Goal: Find specific page/section: Find specific page/section

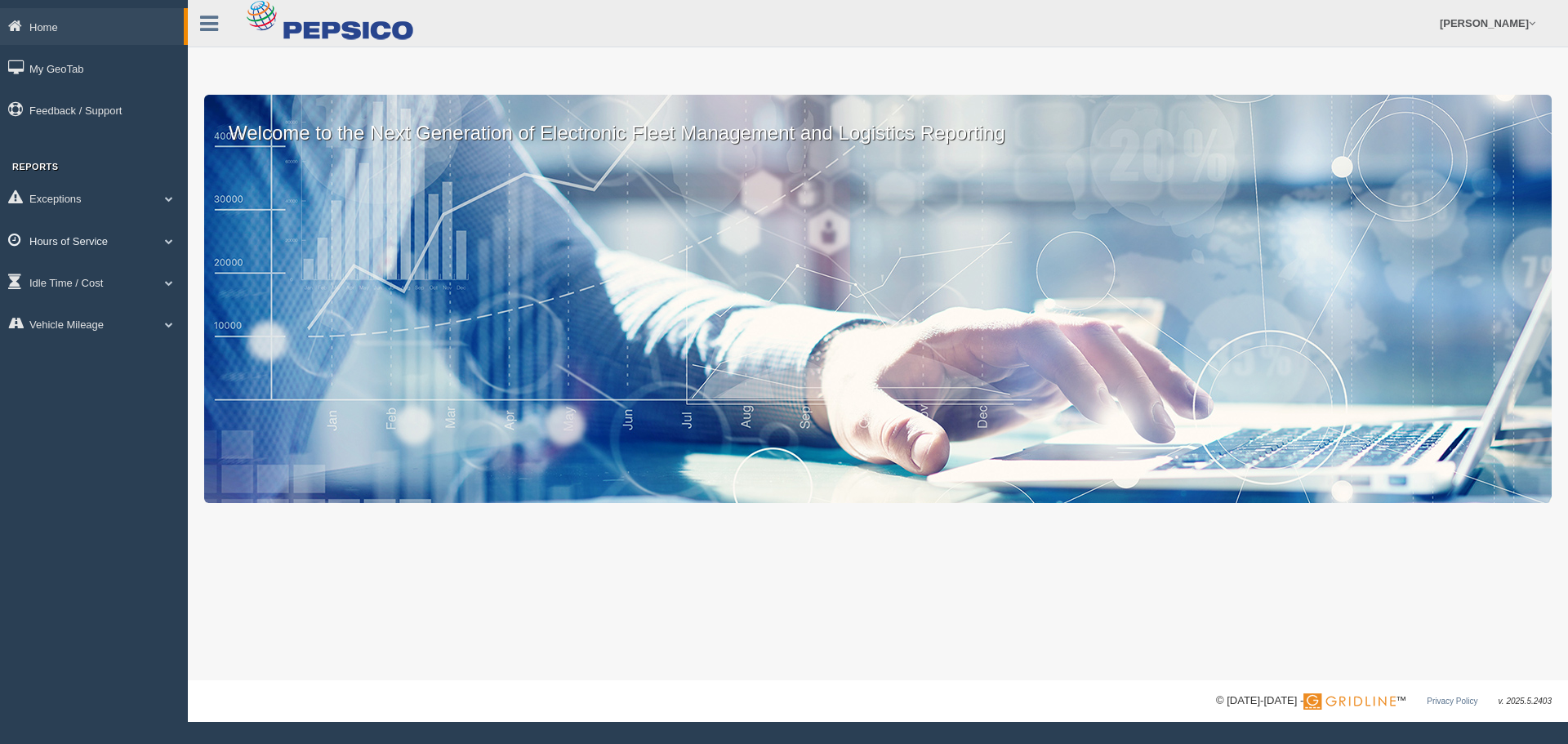
click at [103, 238] on link "Hours of Service" at bounding box center [93, 241] width 187 height 37
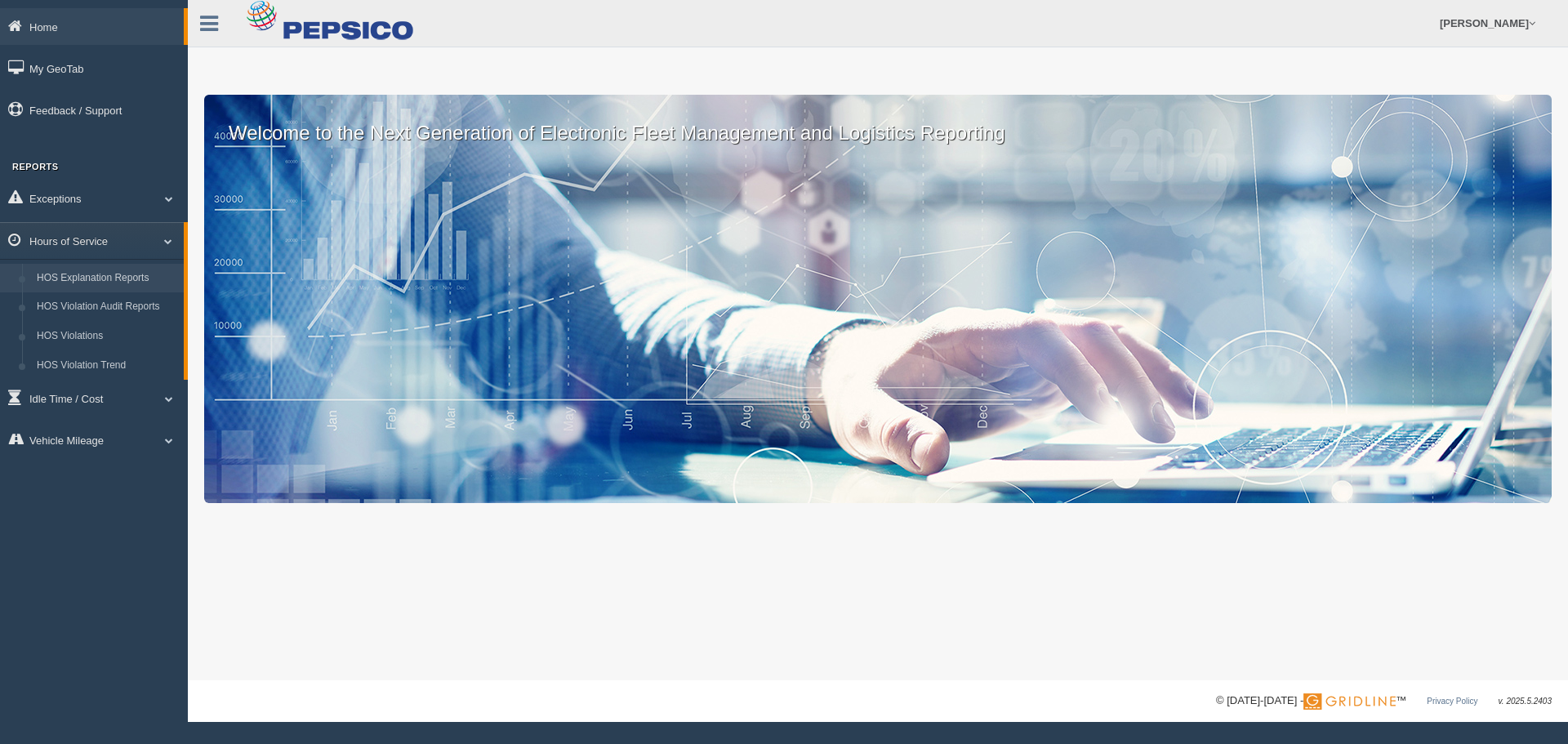
click at [119, 273] on link "HOS Explanation Reports" at bounding box center [106, 279] width 154 height 30
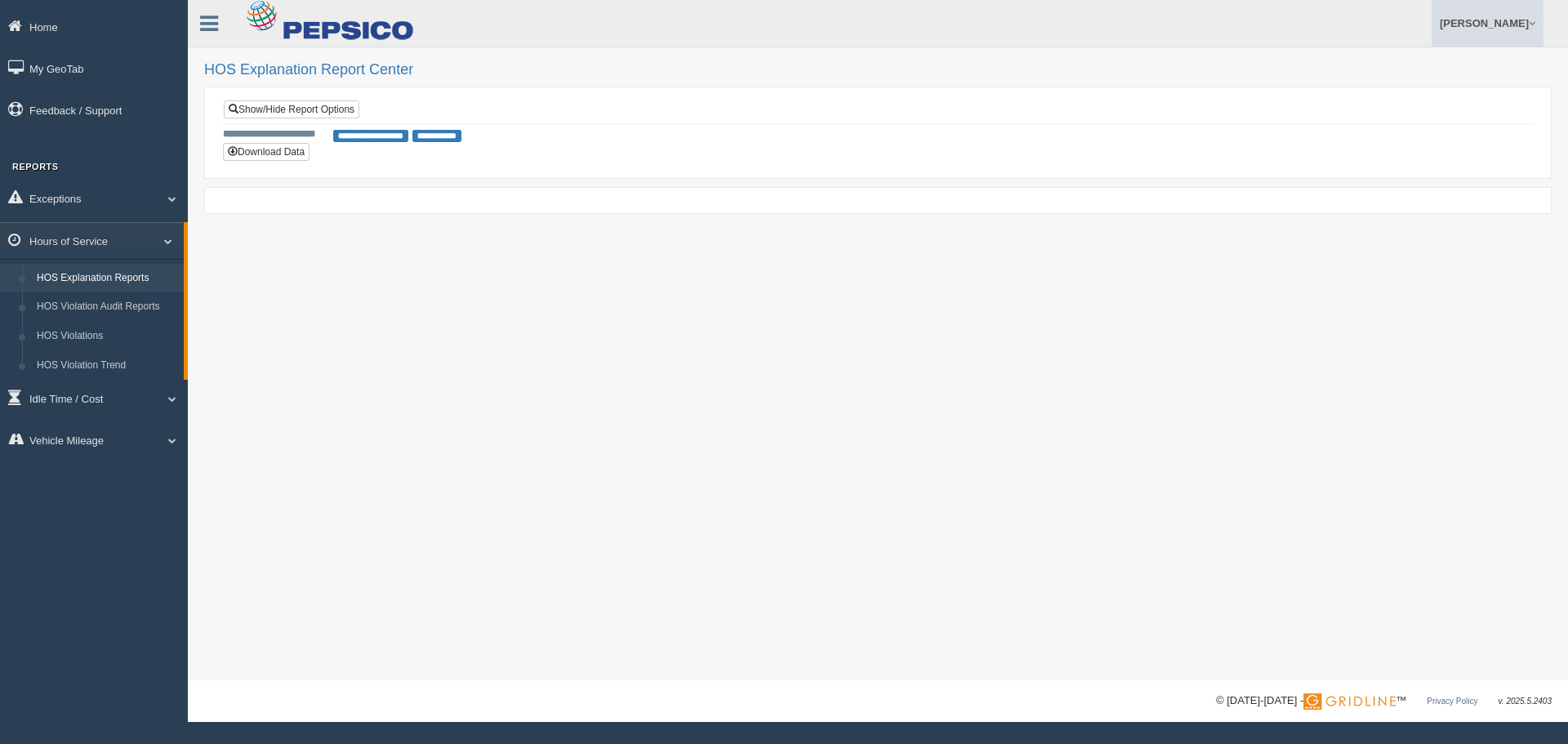
click at [1475, 28] on link "[PERSON_NAME]" at bounding box center [1487, 23] width 112 height 46
click at [1426, 95] on link "Log Off" at bounding box center [1453, 98] width 178 height 33
